Goal: Find specific page/section: Find specific page/section

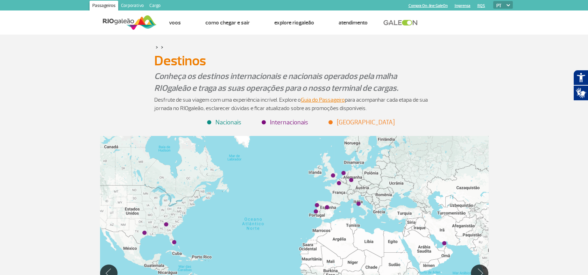
click at [155, 5] on link "Cargo" at bounding box center [155, 6] width 17 height 11
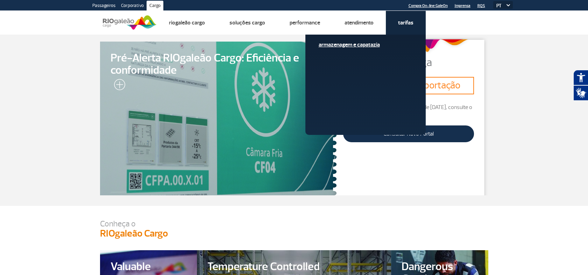
click at [357, 42] on link "Armazenagem e Capatazia" at bounding box center [366, 45] width 94 height 8
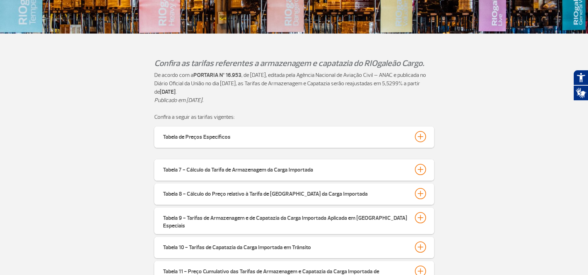
scroll to position [155, 0]
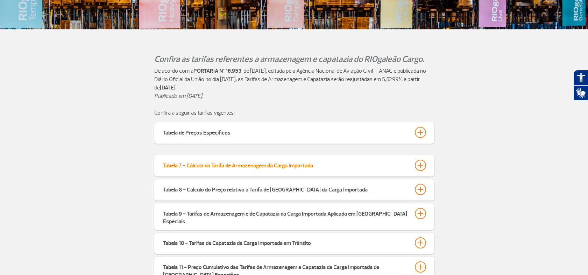
click at [418, 163] on div at bounding box center [420, 165] width 11 height 11
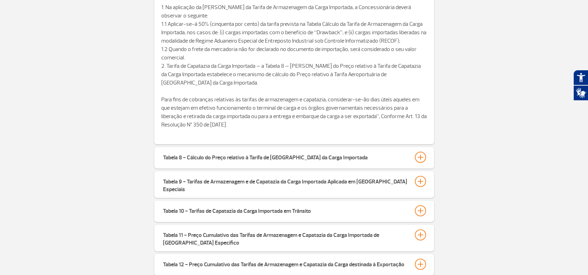
scroll to position [505, 0]
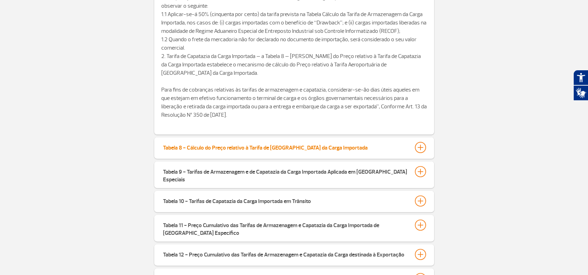
click at [421, 146] on div at bounding box center [420, 147] width 11 height 11
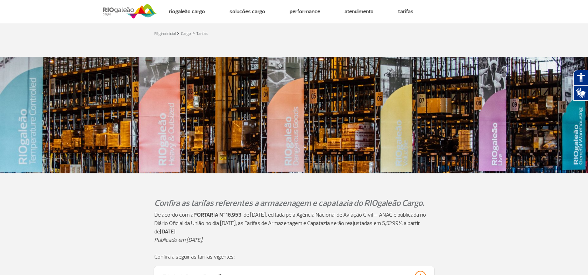
scroll to position [0, 0]
